Goal: Transaction & Acquisition: Purchase product/service

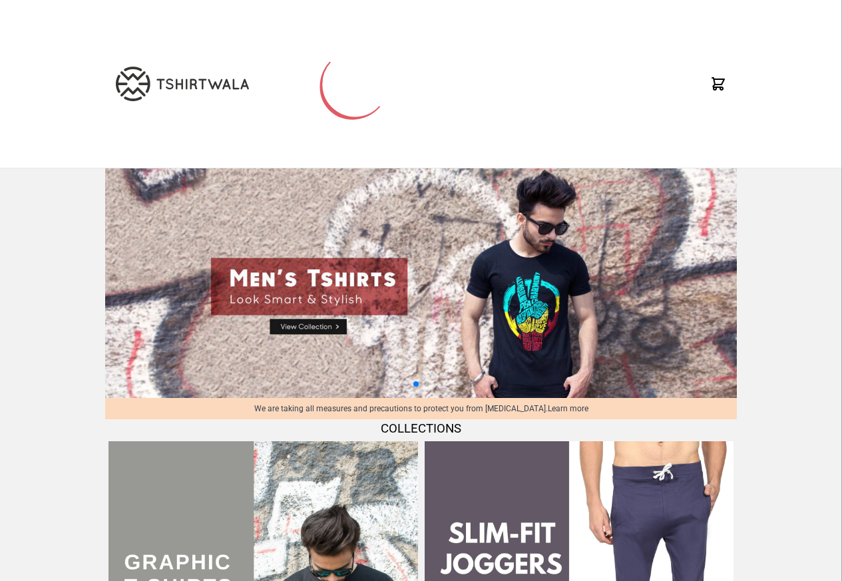
click at [717, 87] on icon at bounding box center [718, 84] width 12 height 12
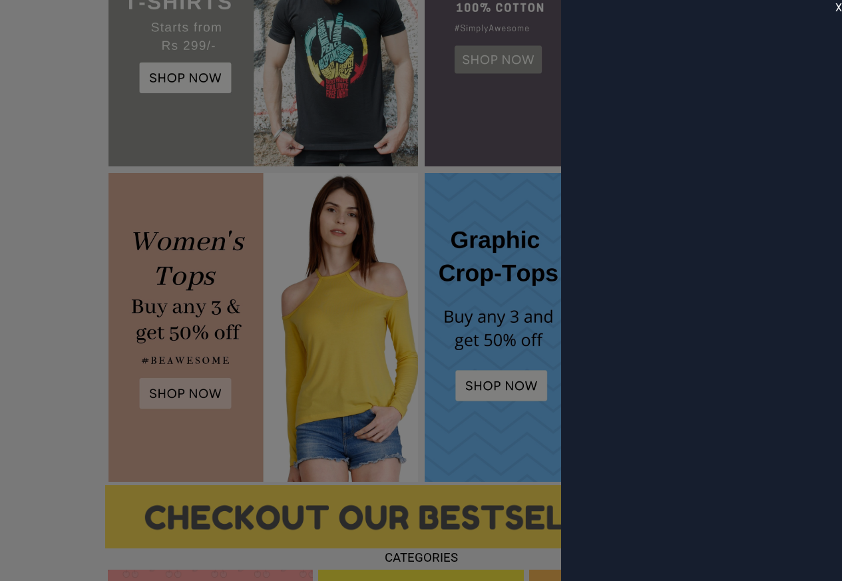
scroll to position [479, 0]
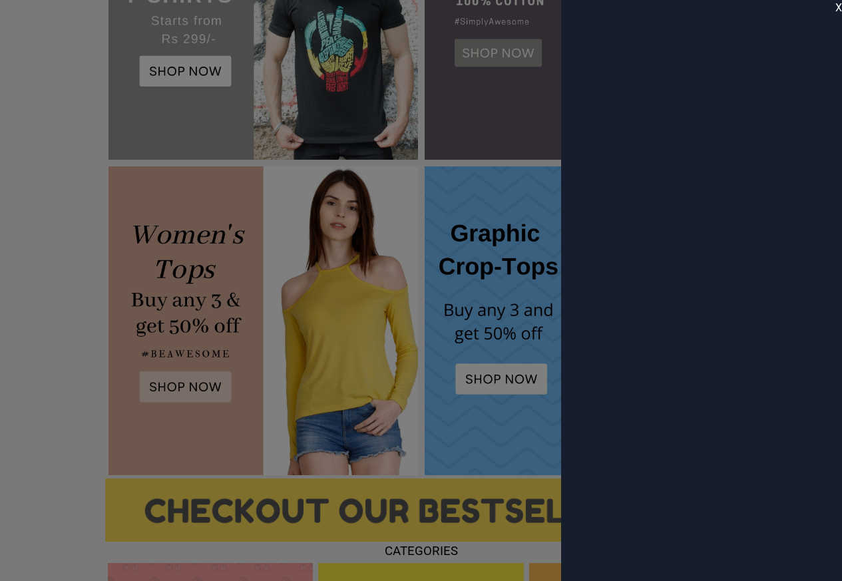
click at [840, 7] on span "X" at bounding box center [839, 8] width 7 height 16
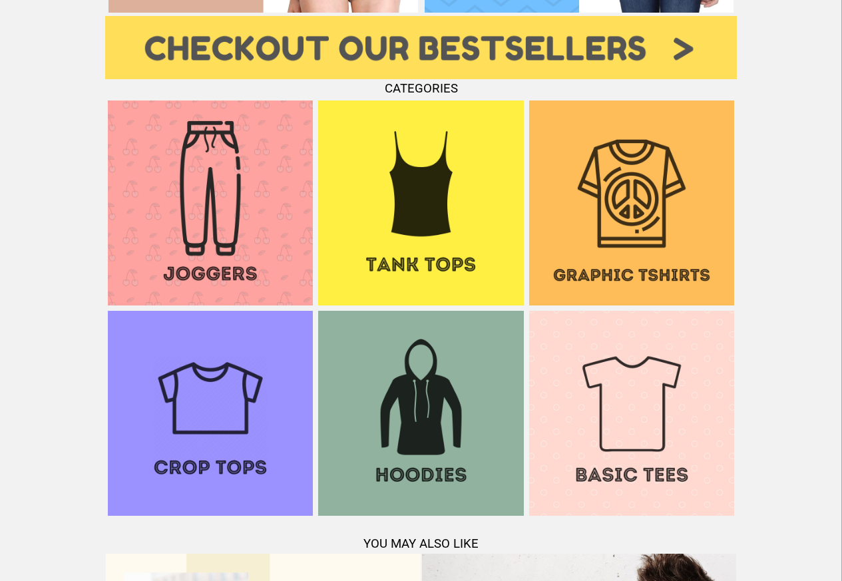
scroll to position [959, 0]
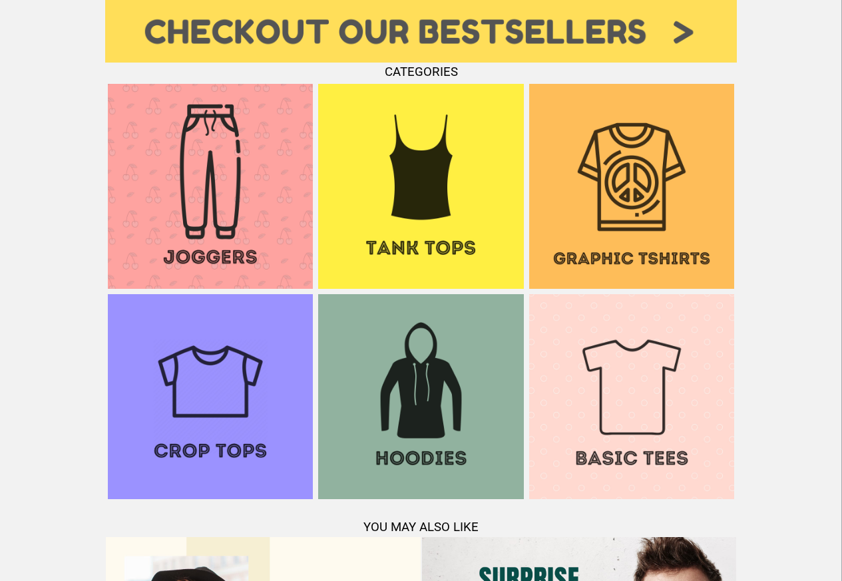
click at [613, 250] on img at bounding box center [631, 186] width 205 height 205
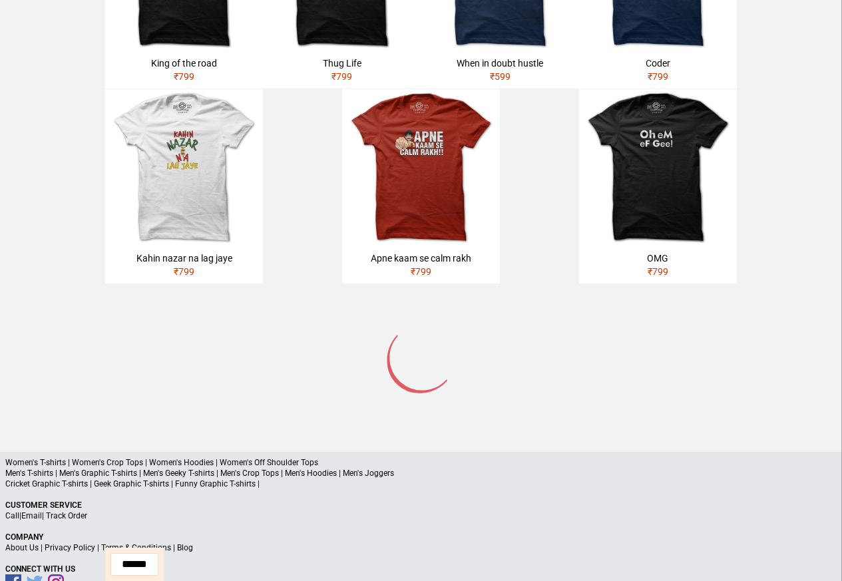
scroll to position [747, 0]
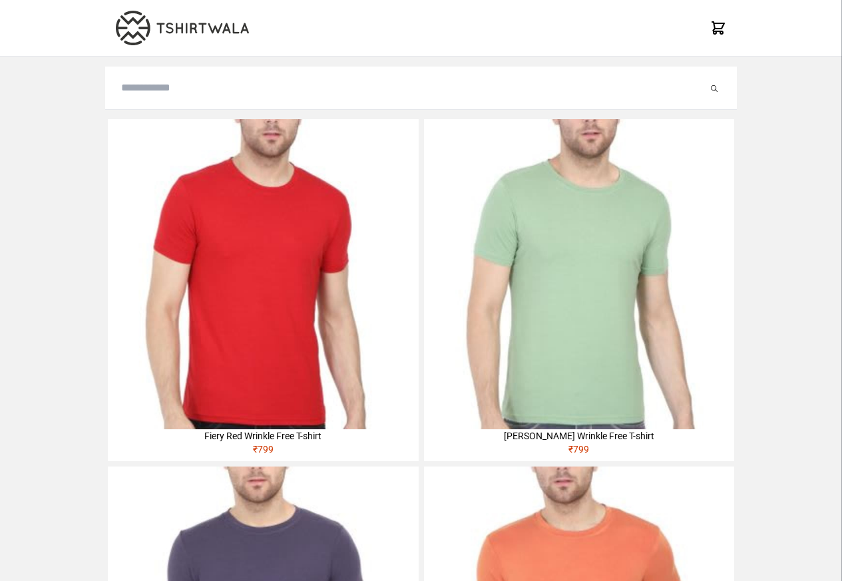
click at [247, 204] on img at bounding box center [263, 274] width 310 height 310
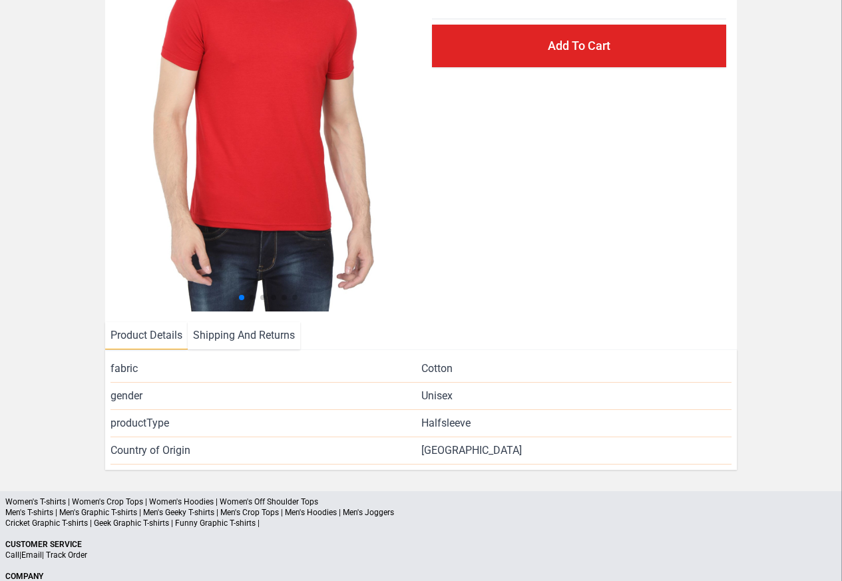
scroll to position [287, 0]
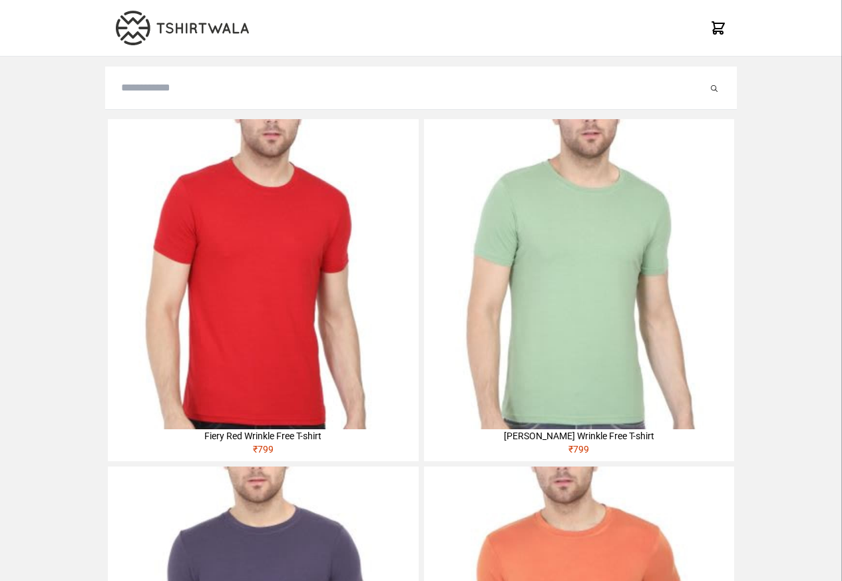
click at [163, 91] on input "search" at bounding box center [414, 88] width 587 height 16
paste input "**********"
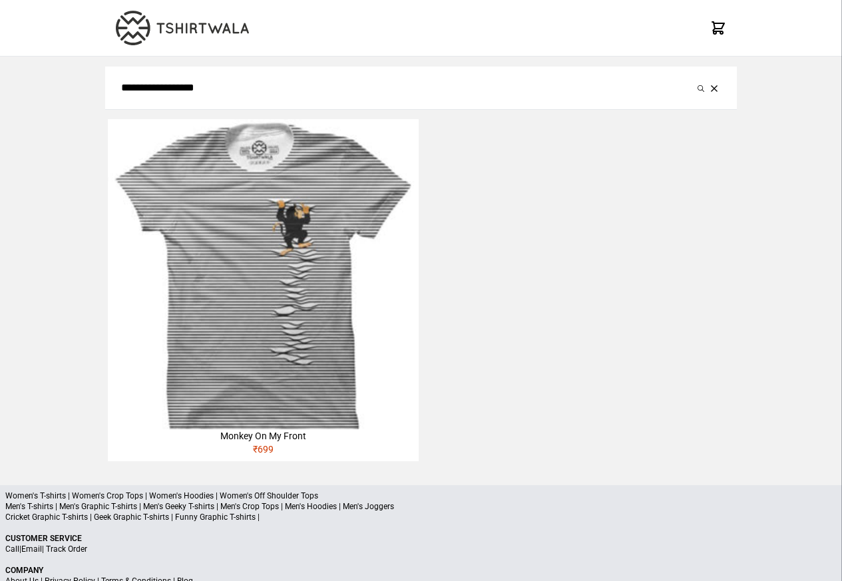
type input "**********"
click at [695, 80] on button "submit" at bounding box center [701, 88] width 13 height 16
click at [282, 441] on div "Monkey On My Front" at bounding box center [263, 435] width 310 height 13
